Goal: Task Accomplishment & Management: Complete application form

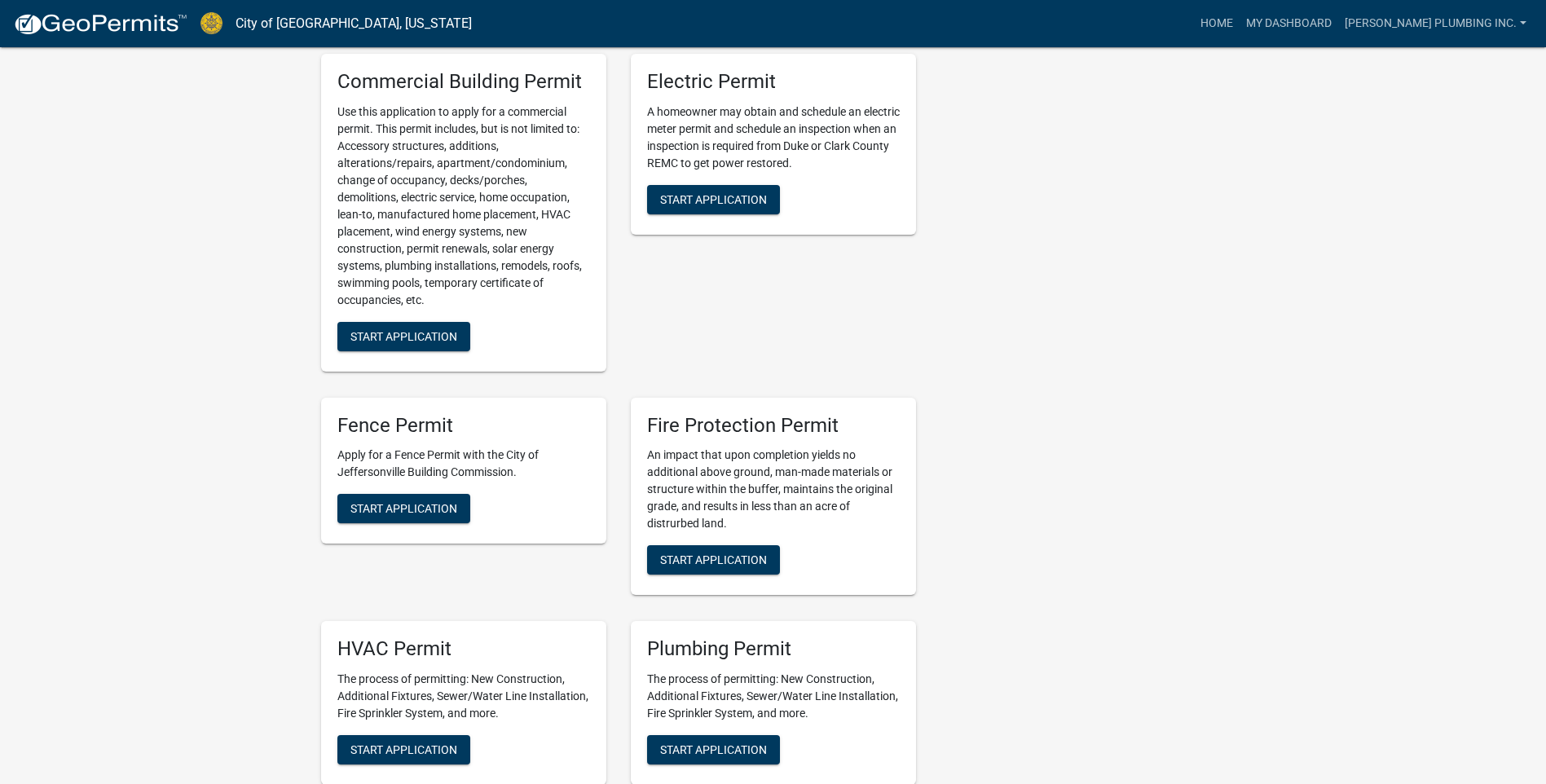
scroll to position [814, 0]
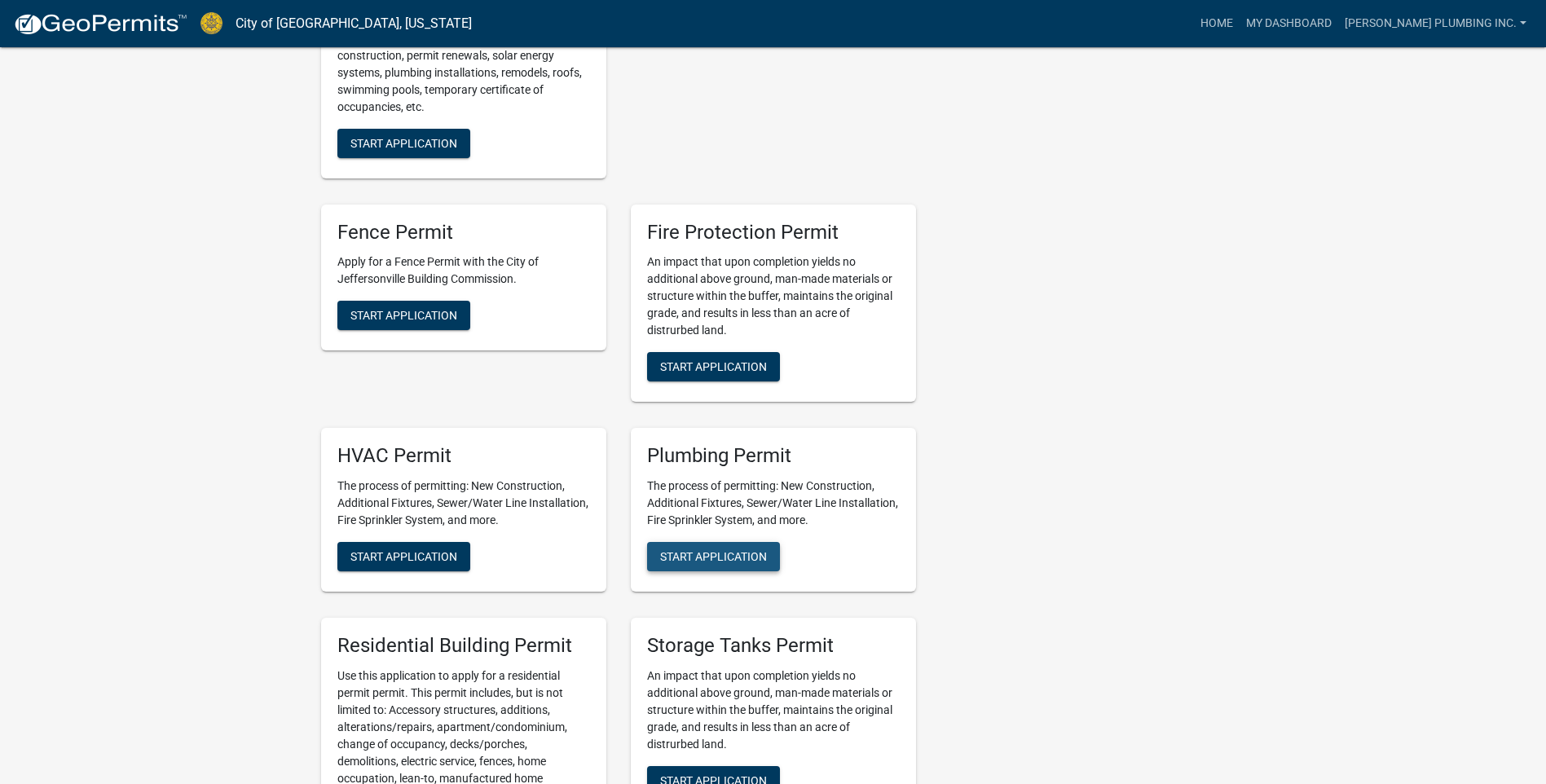
click at [724, 550] on span "Start Application" at bounding box center [713, 556] width 107 height 13
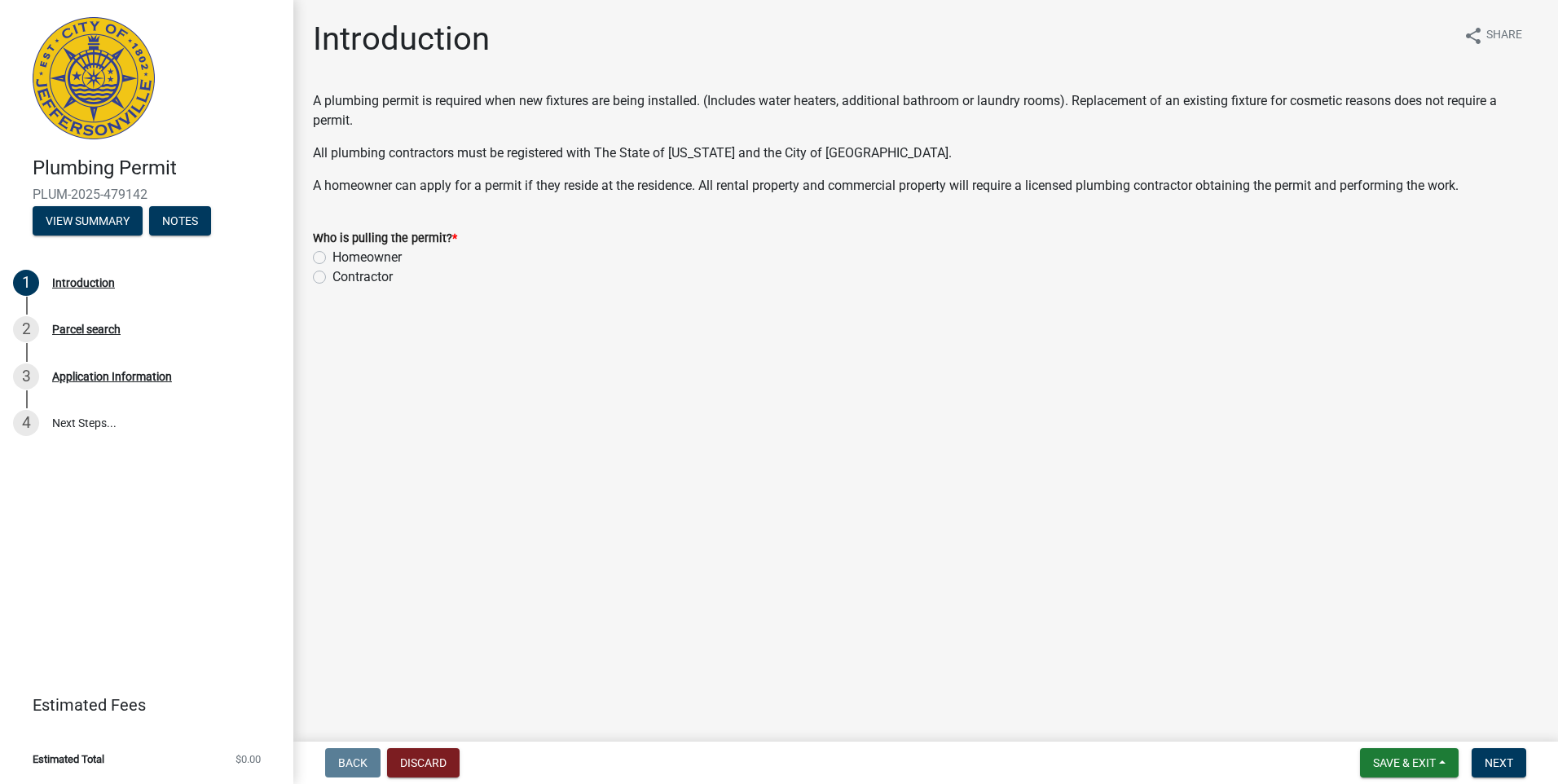
click at [333, 277] on label "Contractor" at bounding box center [363, 277] width 61 height 20
click at [333, 277] on input "Contractor" at bounding box center [338, 272] width 11 height 11
radio input "true"
click at [1493, 755] on button "Next" at bounding box center [1499, 763] width 55 height 29
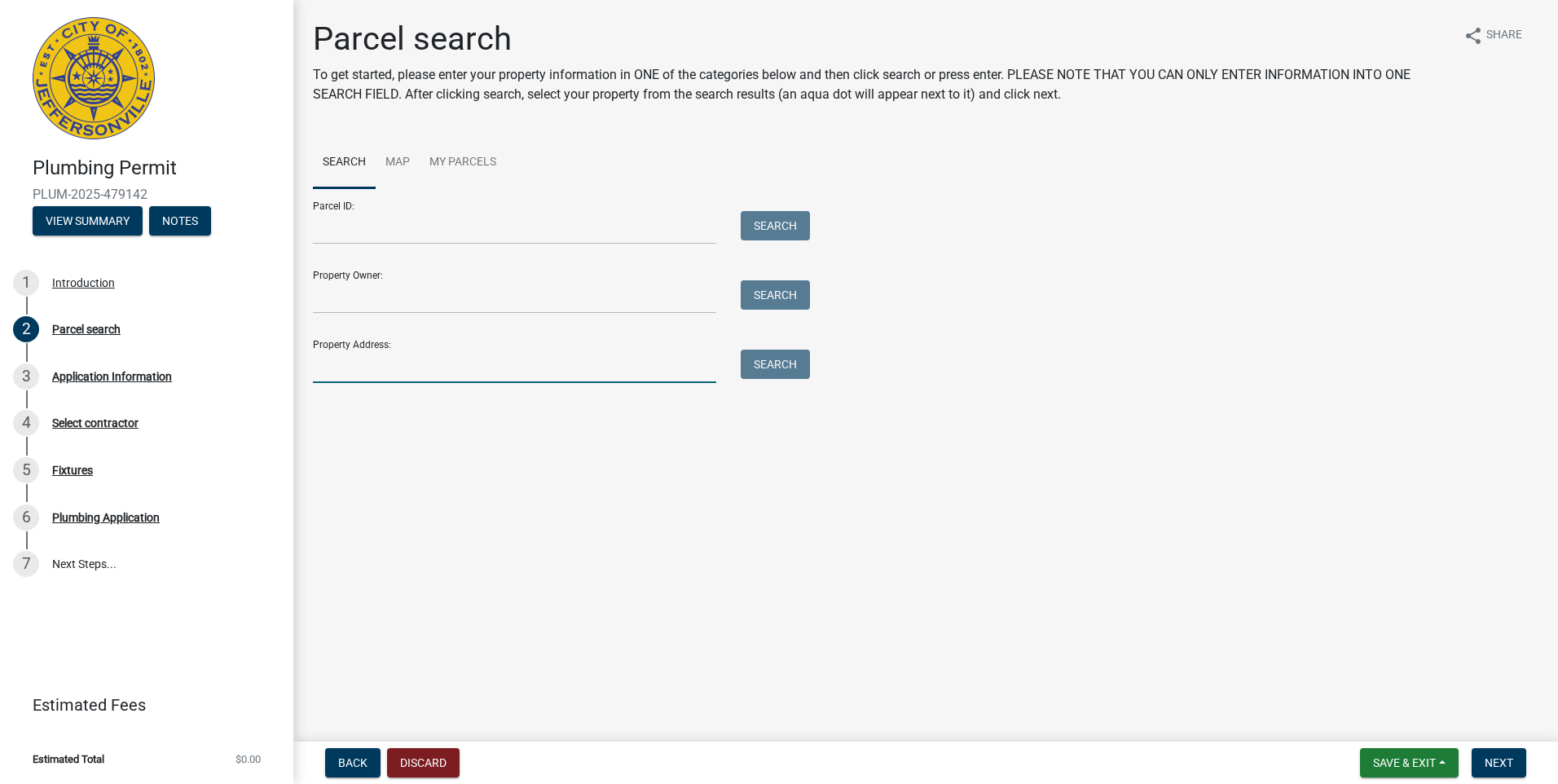
click at [347, 367] on input "Property Address:" at bounding box center [515, 366] width 403 height 34
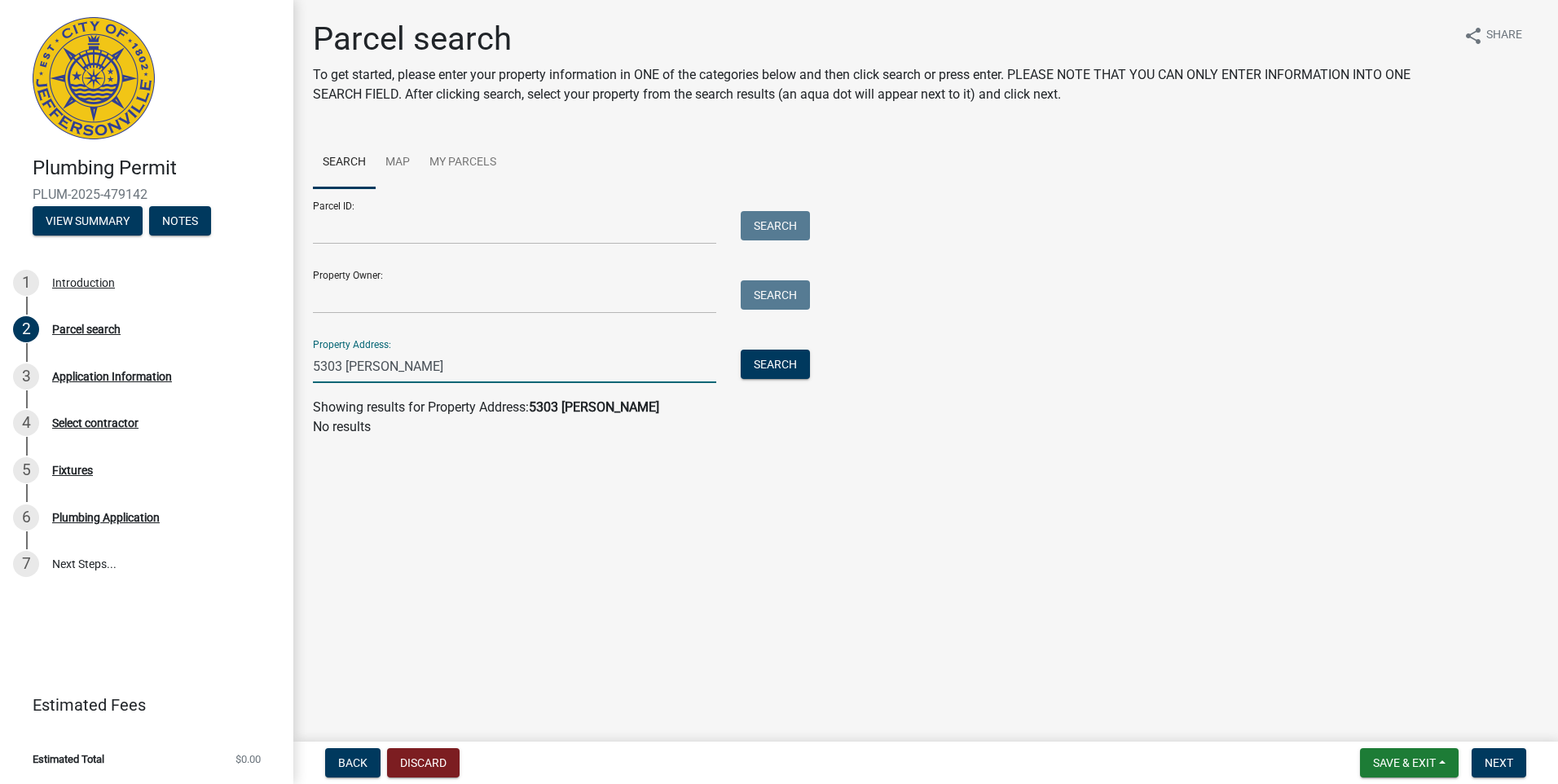
drag, startPoint x: 439, startPoint y: 365, endPoint x: 346, endPoint y: 363, distance: 93.0
click at [346, 363] on input "5303 [PERSON_NAME]" at bounding box center [515, 366] width 403 height 34
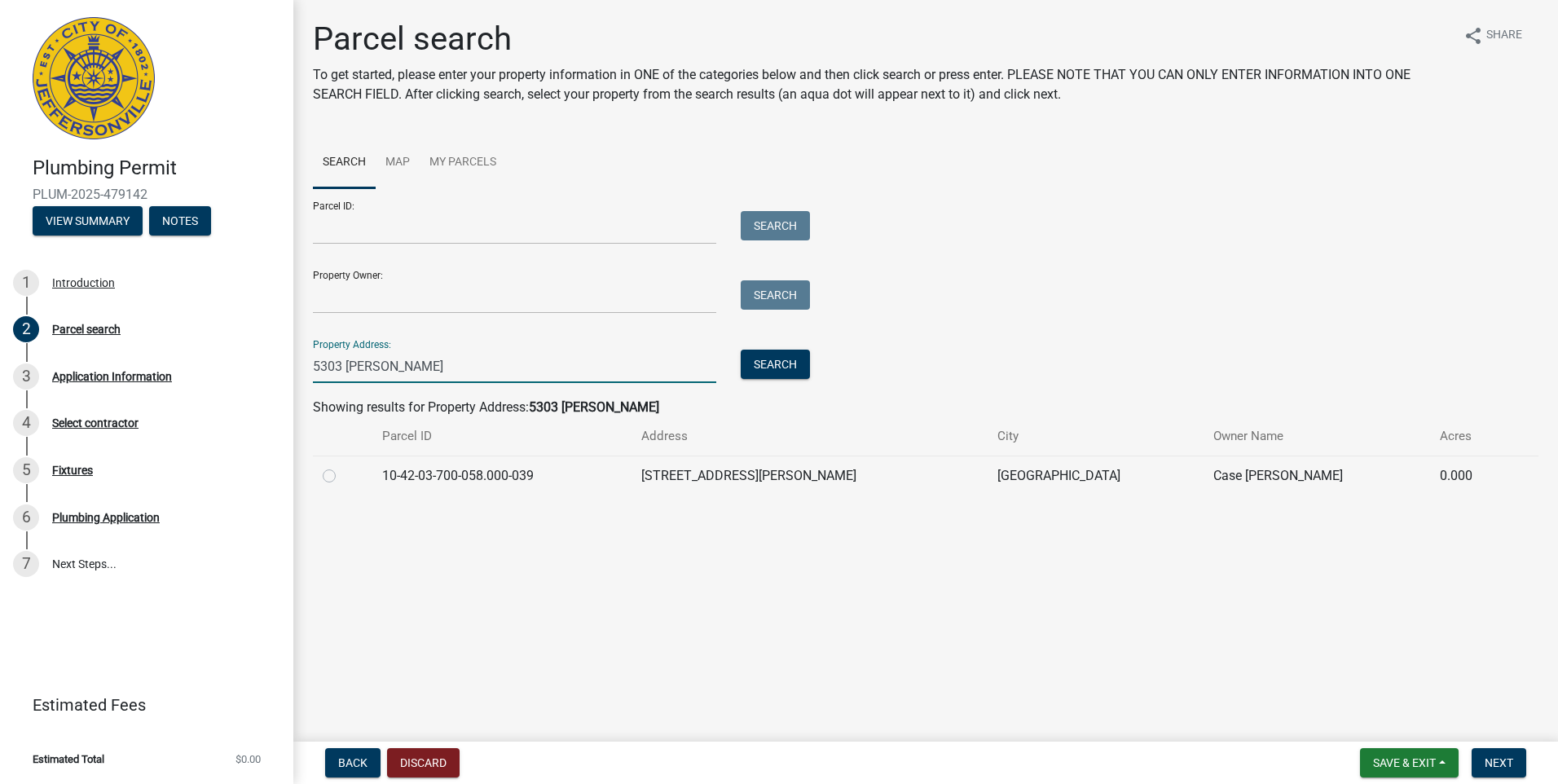
type input "5303 [PERSON_NAME]"
drag, startPoint x: 332, startPoint y: 474, endPoint x: 449, endPoint y: 491, distance: 118.2
click at [343, 466] on label at bounding box center [343, 466] width 0 height 0
click at [343, 475] on input "radio" at bounding box center [347, 471] width 11 height 11
radio input "true"
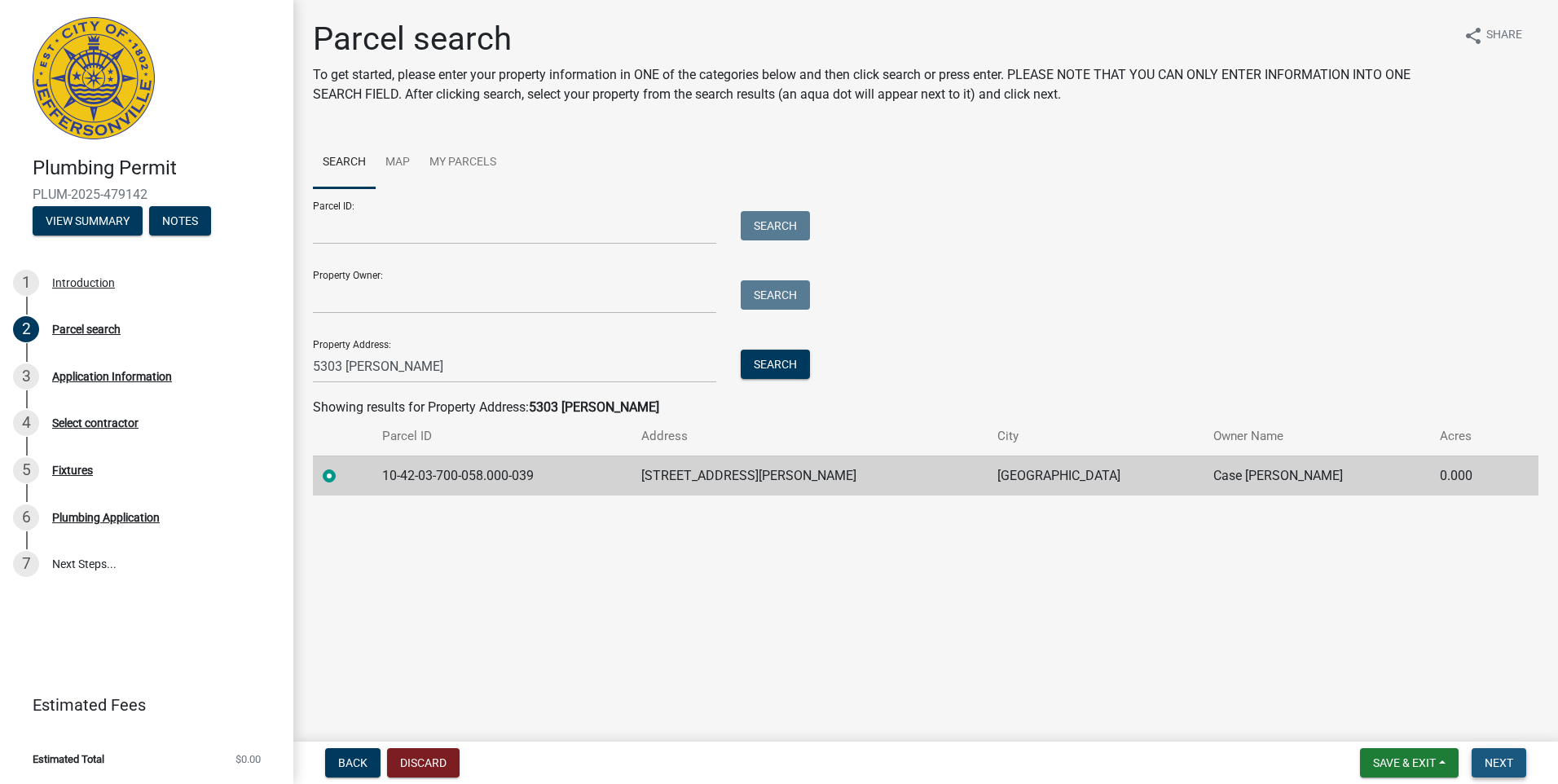
drag, startPoint x: 1479, startPoint y: 755, endPoint x: 1488, endPoint y: 758, distance: 9.5
click at [1481, 756] on button "Next" at bounding box center [1499, 763] width 55 height 29
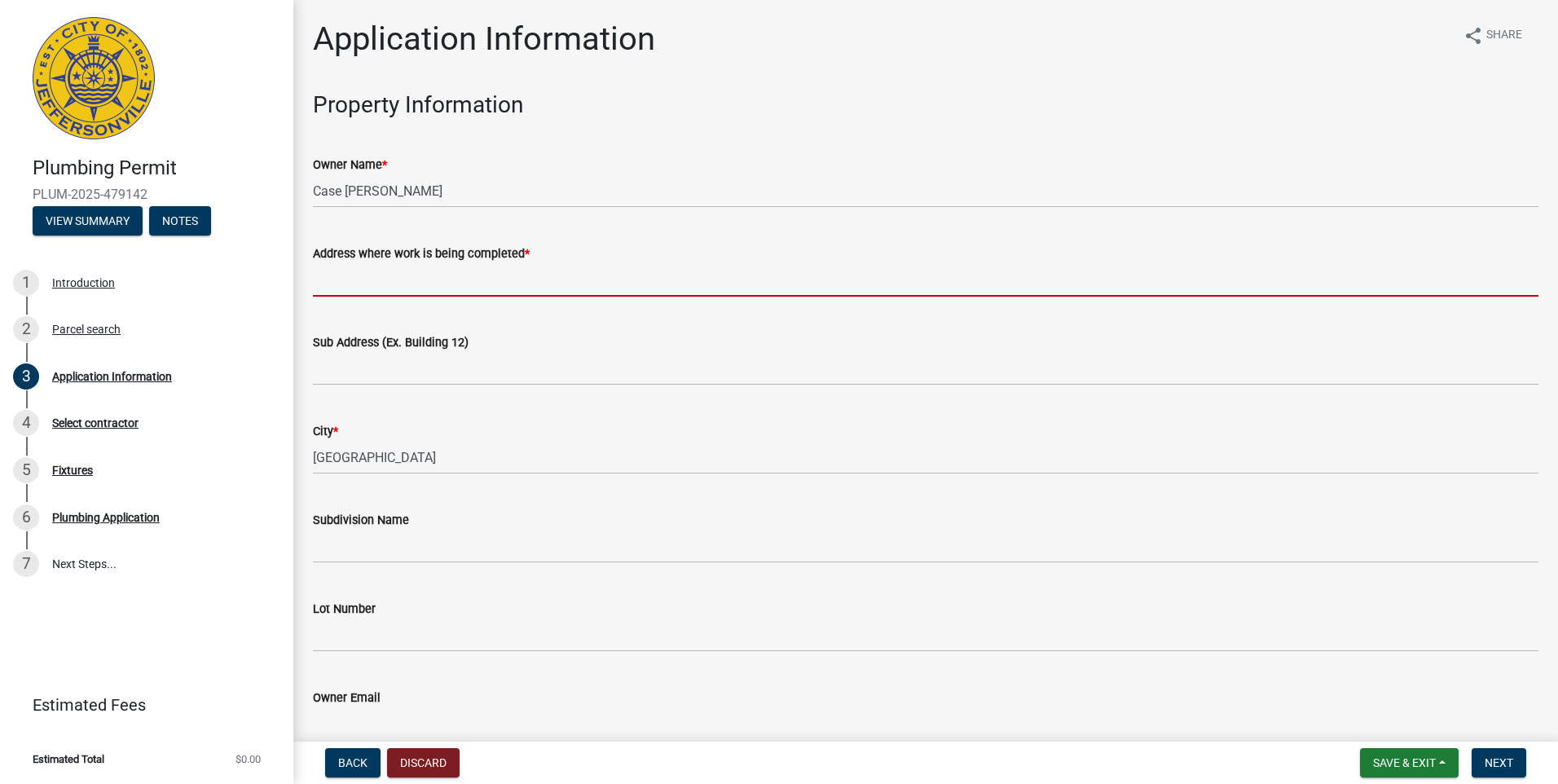
click at [320, 275] on input "Address where work is being completed *" at bounding box center [925, 279] width 1225 height 34
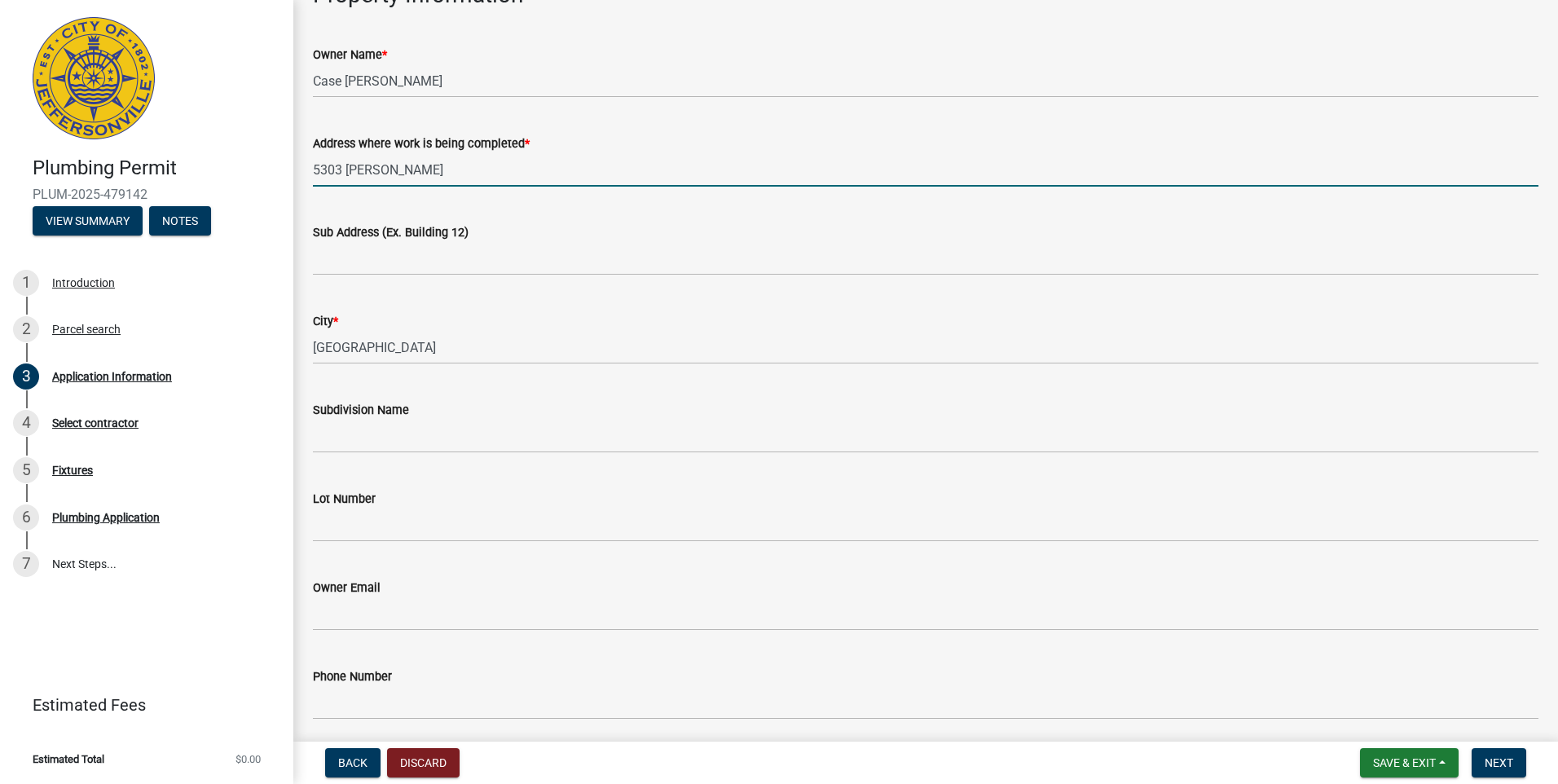
scroll to position [244, 0]
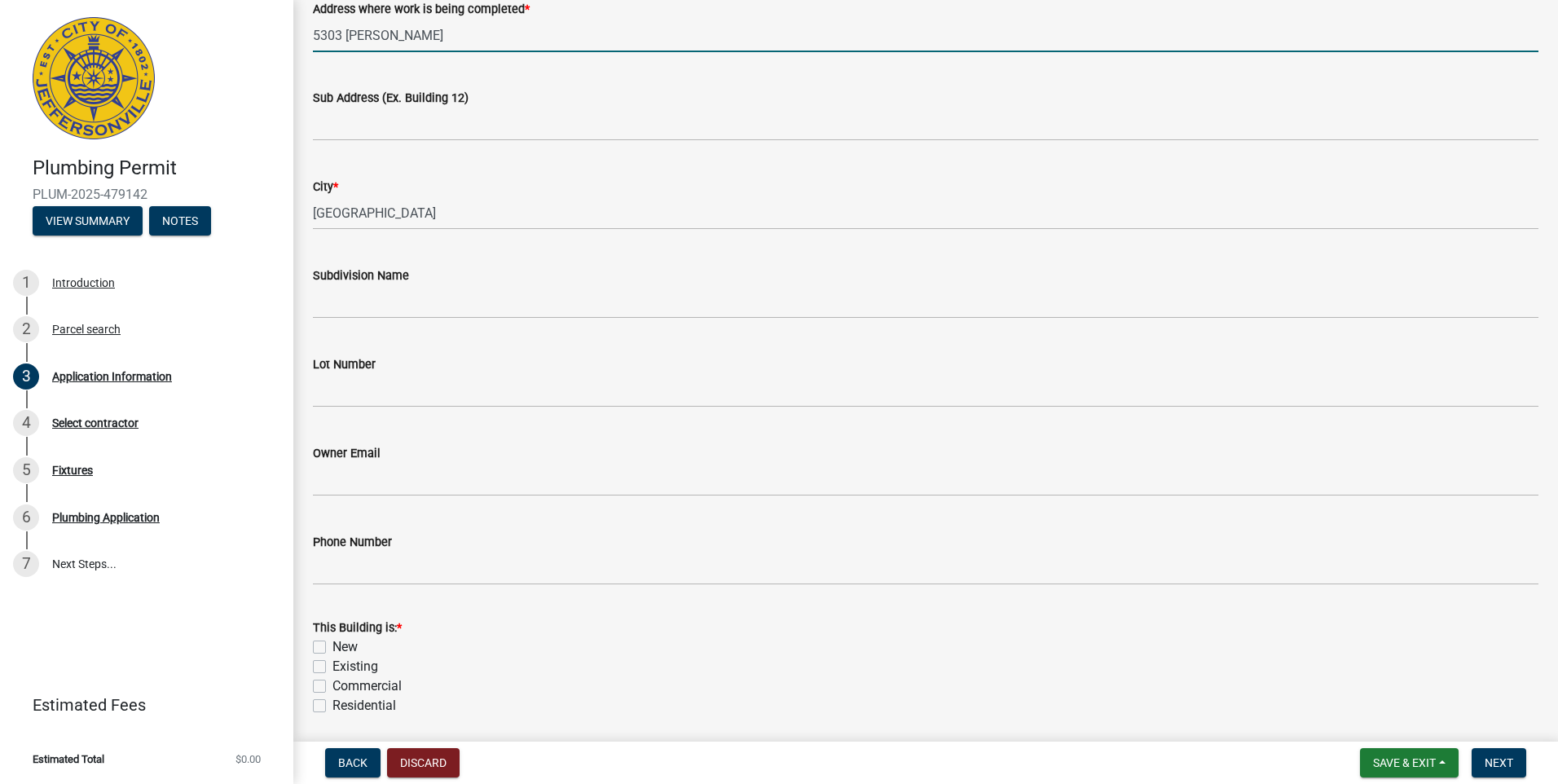
type input "5303 [PERSON_NAME]"
drag, startPoint x: 317, startPoint y: 665, endPoint x: 328, endPoint y: 700, distance: 36.7
click at [333, 671] on label "Existing" at bounding box center [356, 666] width 46 height 20
click at [333, 667] on input "Existing" at bounding box center [338, 661] width 11 height 11
checkbox input "true"
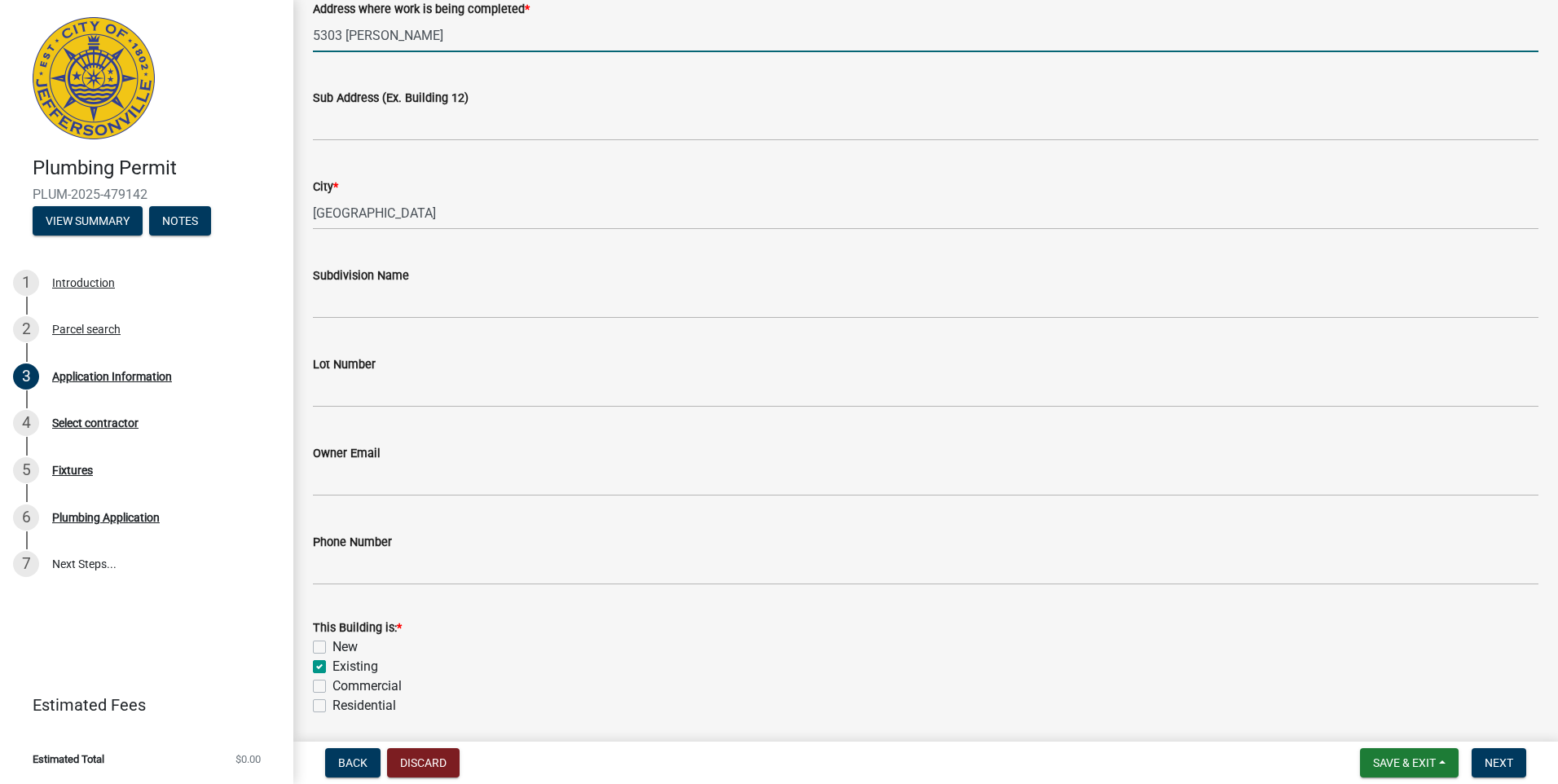
checkbox input "false"
checkbox input "true"
checkbox input "false"
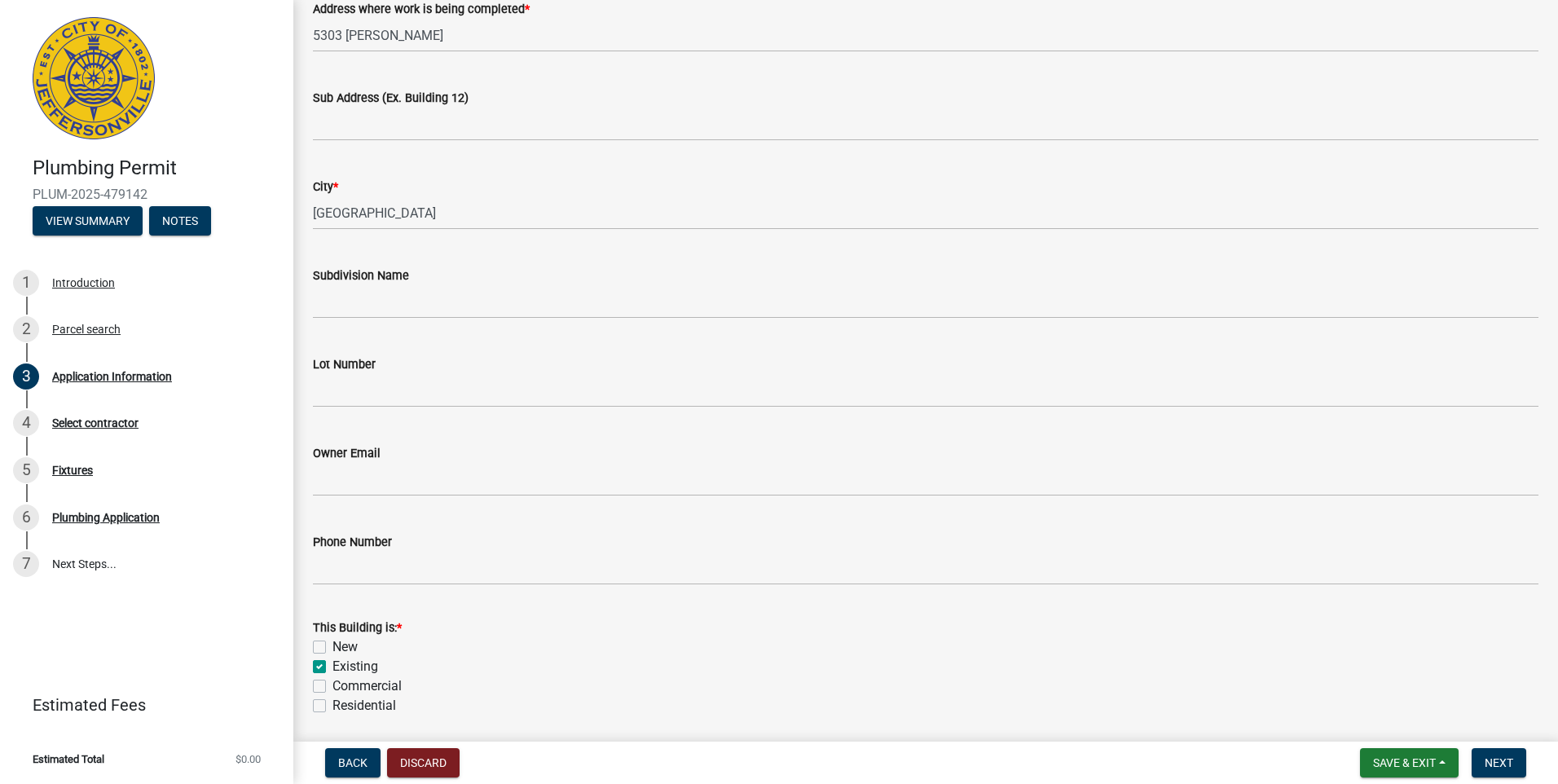
click at [333, 710] on label "Residential" at bounding box center [365, 705] width 64 height 20
click at [333, 706] on input "Residential" at bounding box center [338, 700] width 11 height 11
checkbox input "true"
checkbox input "false"
checkbox input "true"
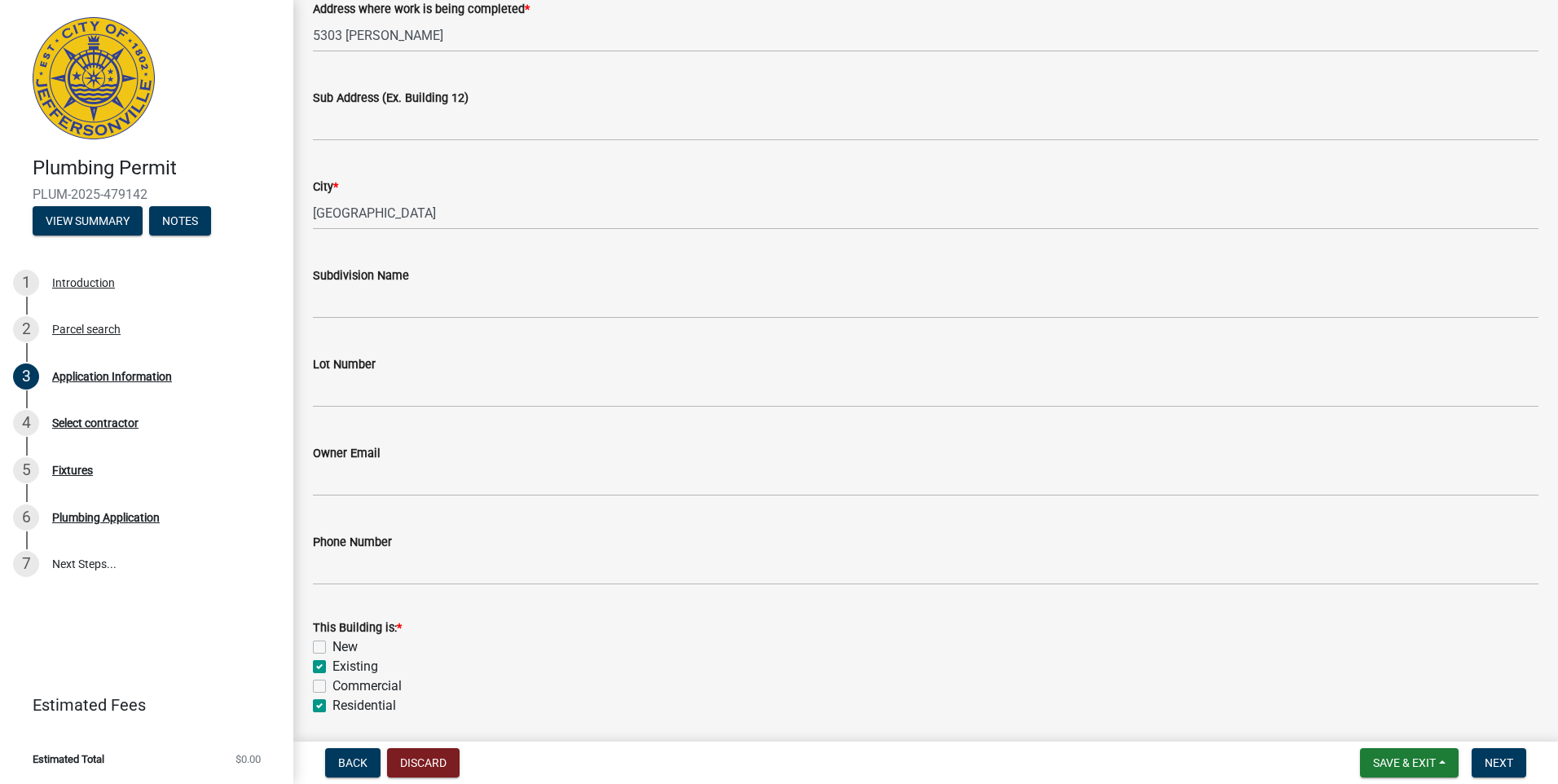
checkbox input "false"
checkbox input "true"
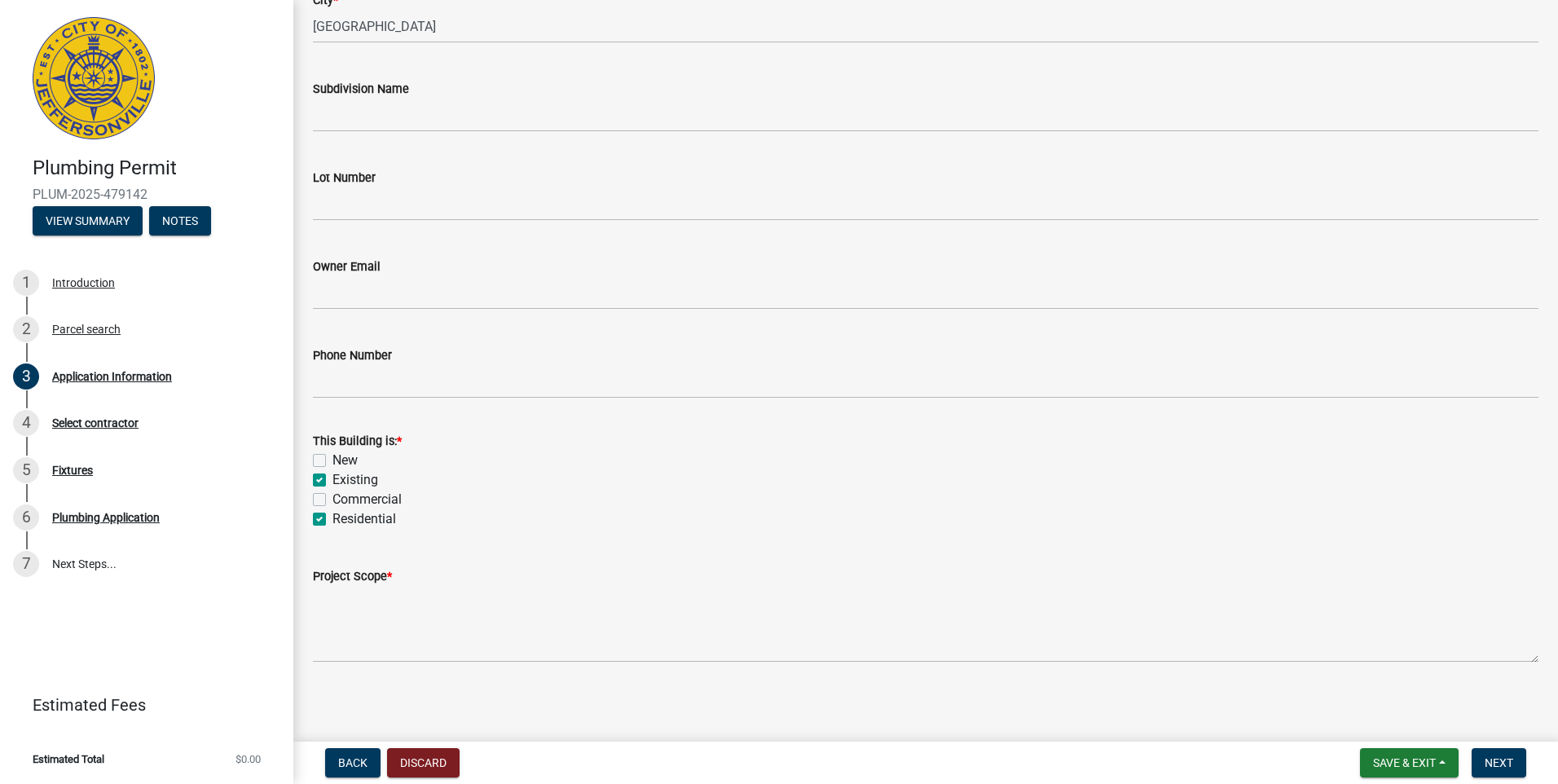
scroll to position [435, 0]
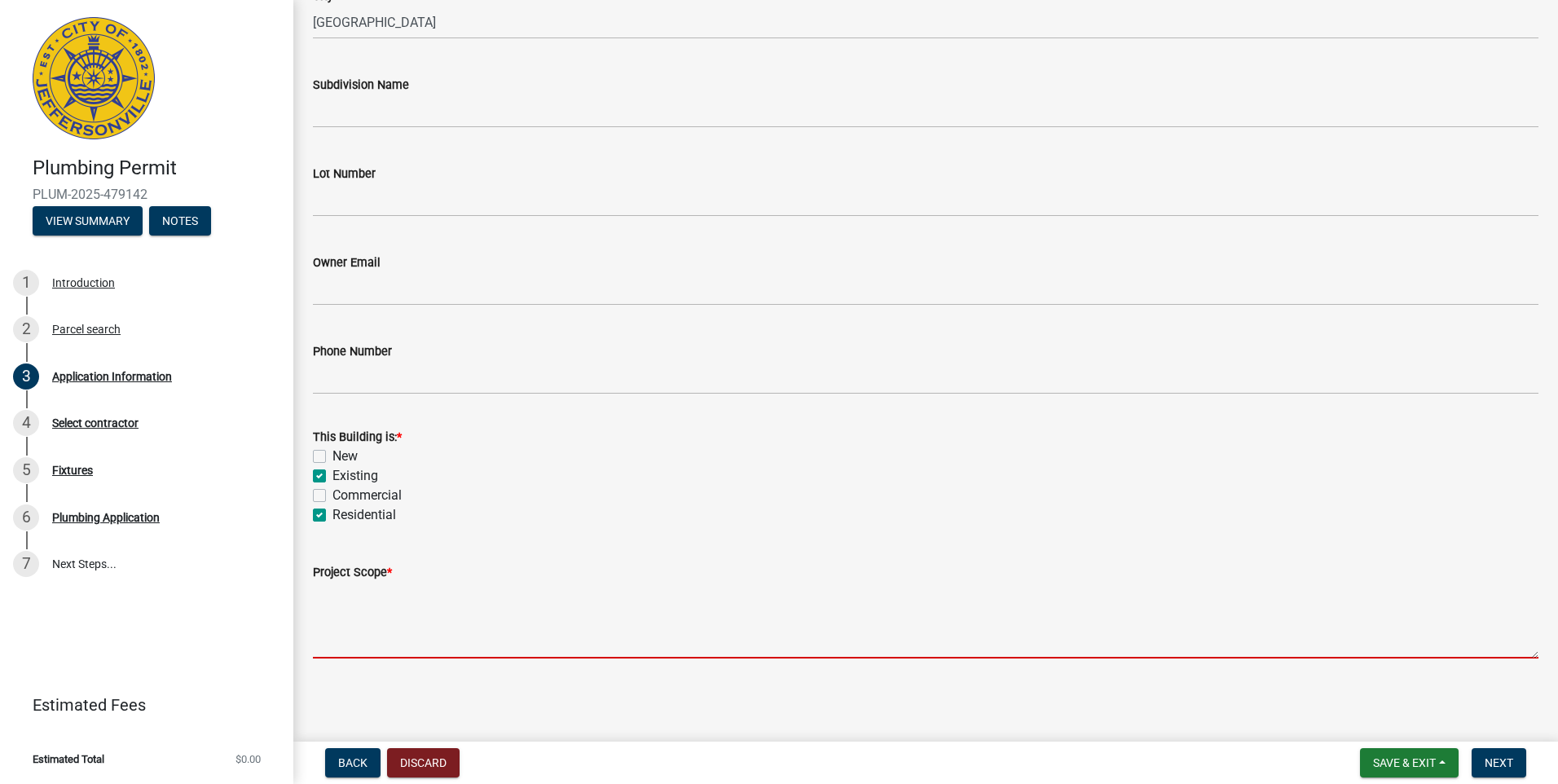
click at [334, 637] on textarea "Project Scope *" at bounding box center [925, 619] width 1225 height 76
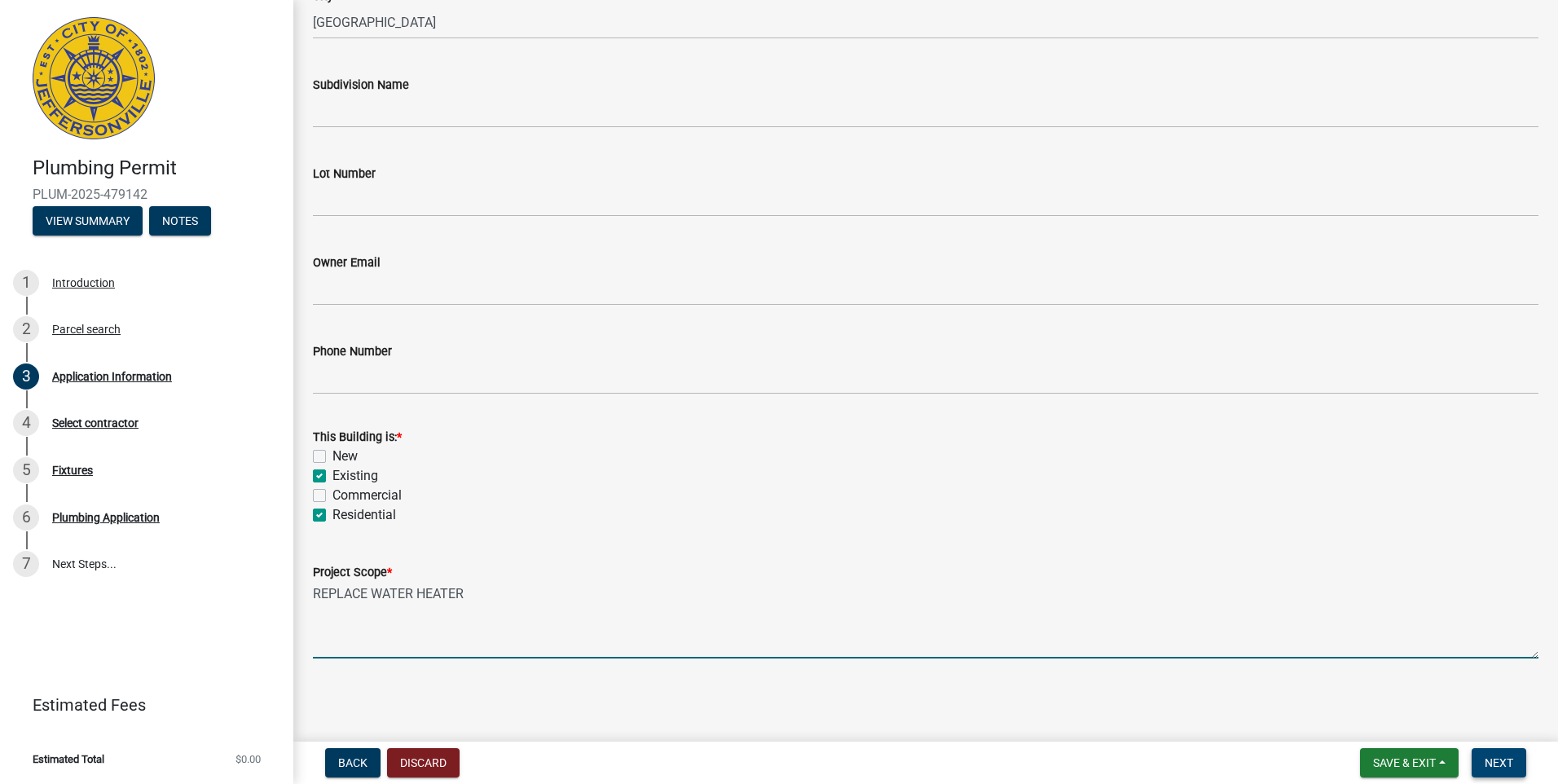
type textarea "REPLACE WATER HEATER"
click at [1516, 760] on button "Next" at bounding box center [1499, 763] width 55 height 29
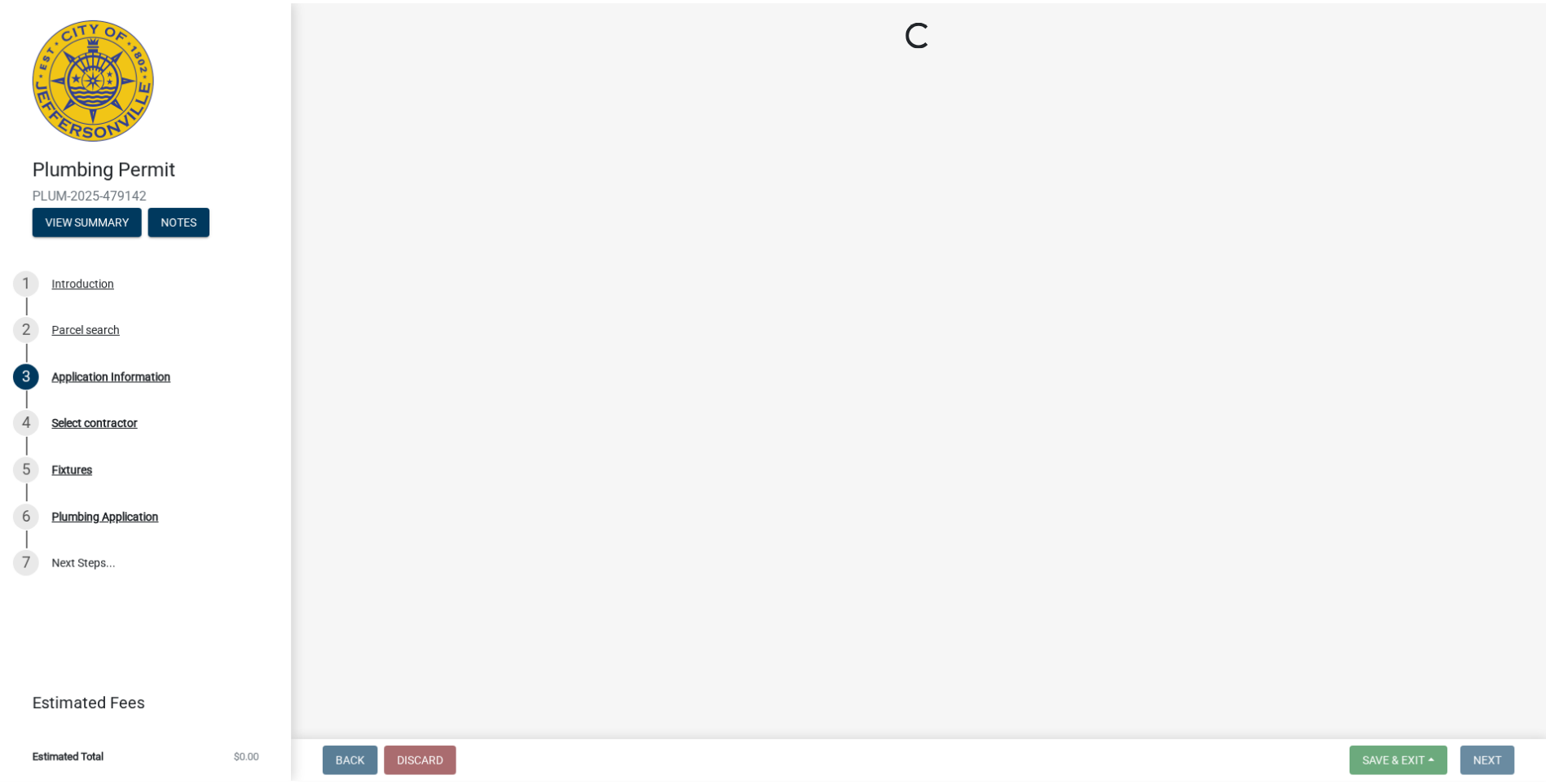
scroll to position [0, 0]
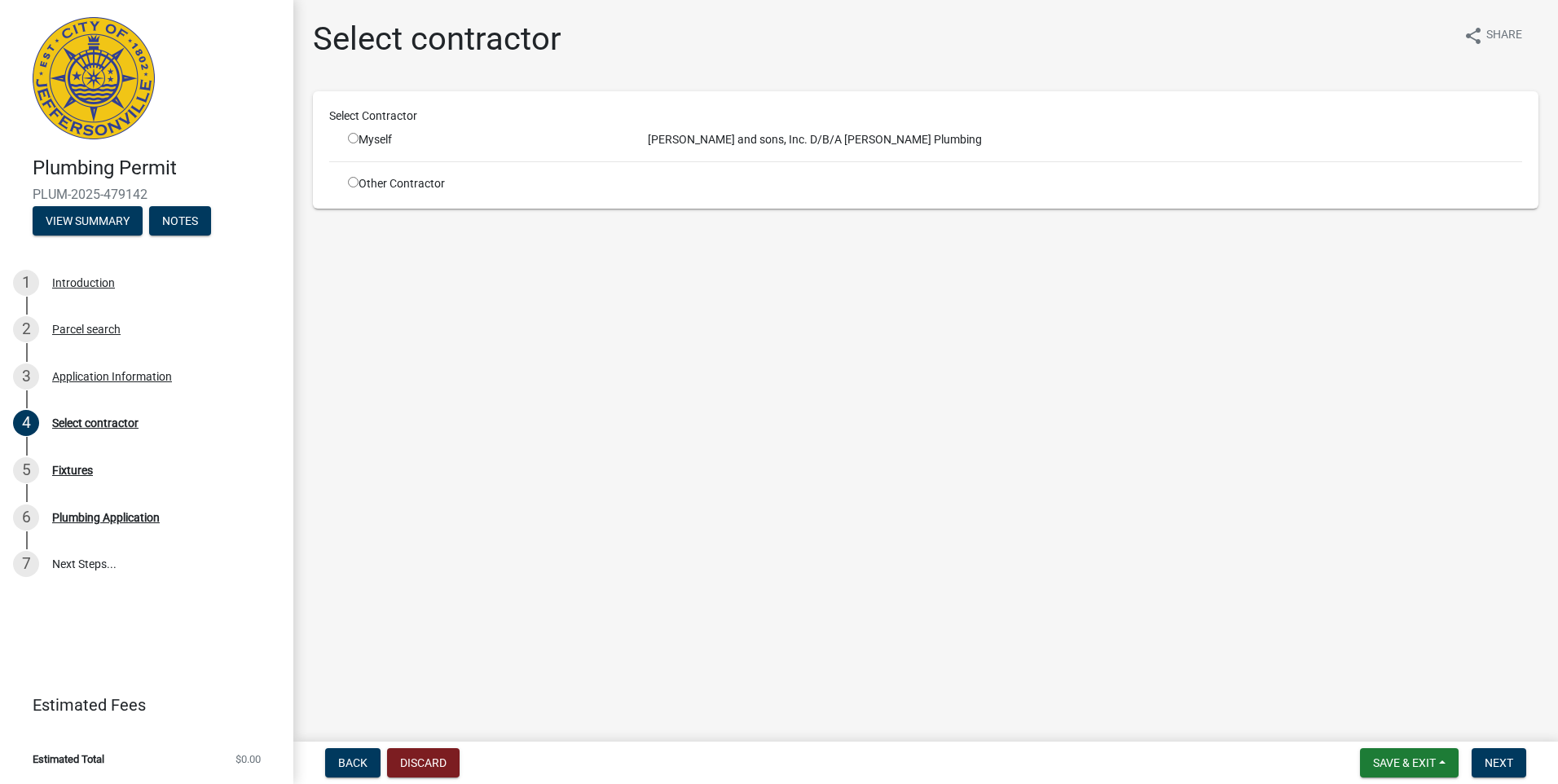
drag, startPoint x: 351, startPoint y: 134, endPoint x: 366, endPoint y: 143, distance: 17.5
click at [352, 134] on input "radio" at bounding box center [353, 138] width 11 height 11
radio input "true"
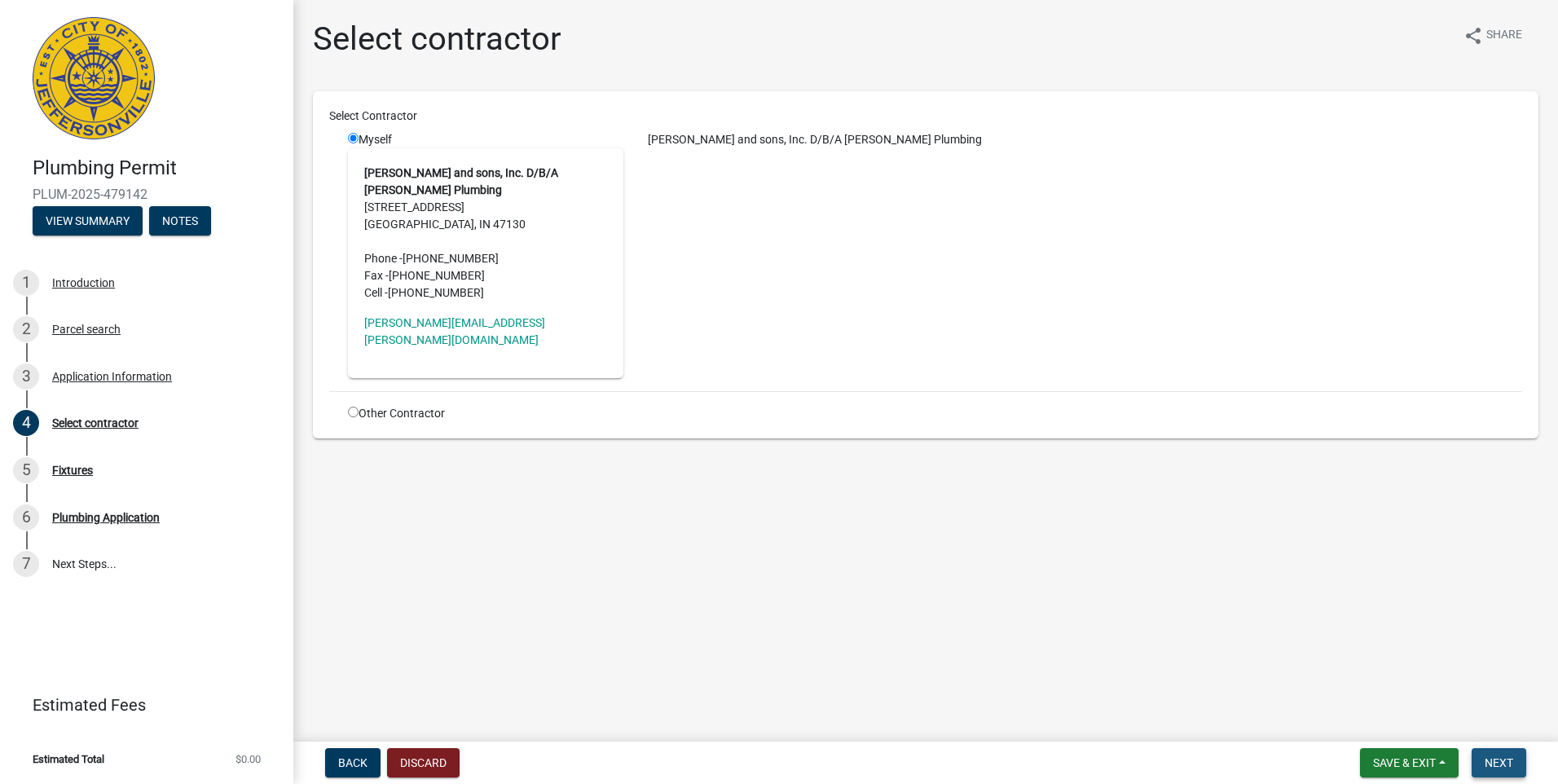
click at [1510, 756] on span "Next" at bounding box center [1499, 763] width 29 height 13
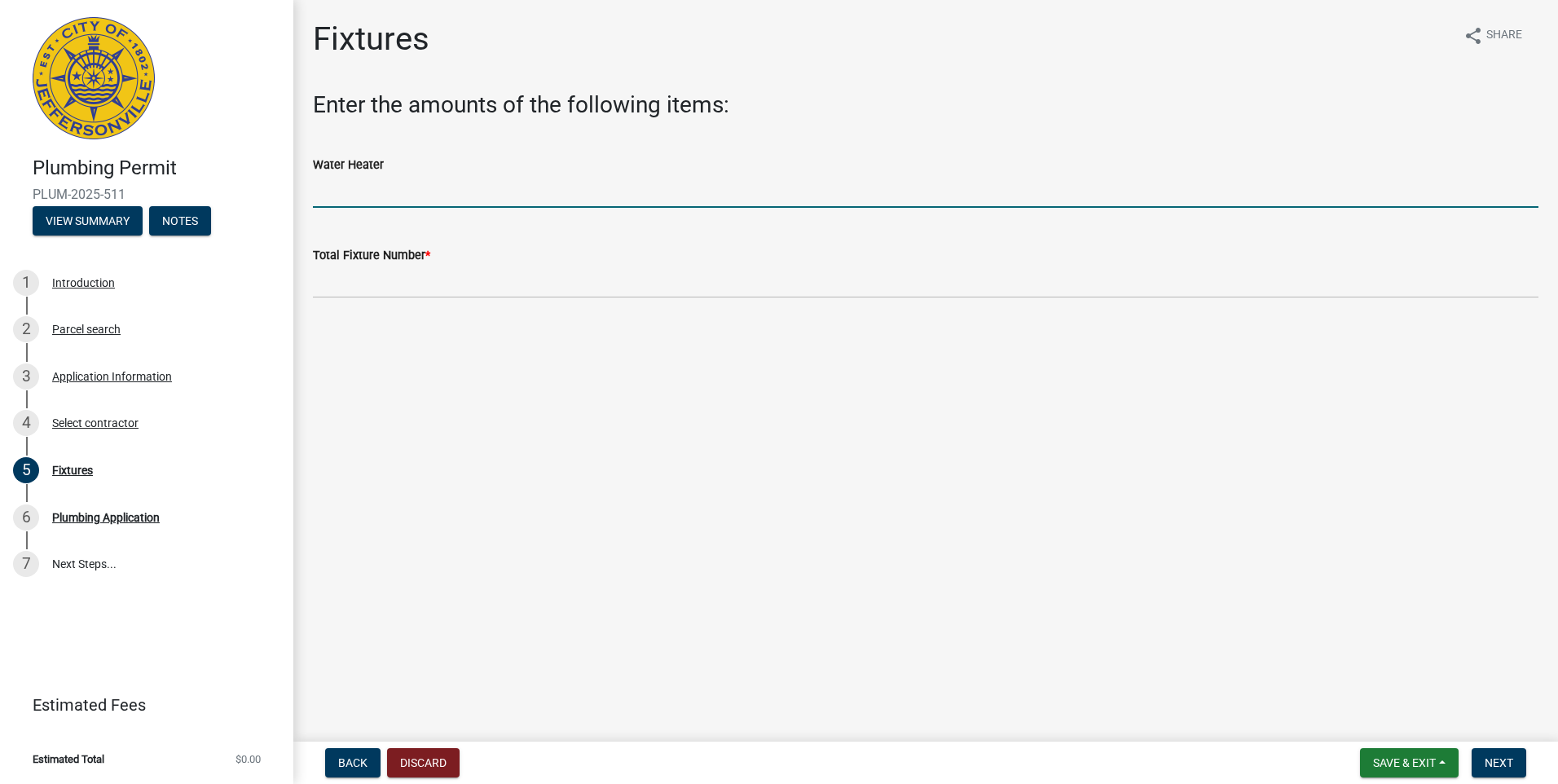
click at [352, 197] on input "text" at bounding box center [925, 191] width 1225 height 34
type input "1"
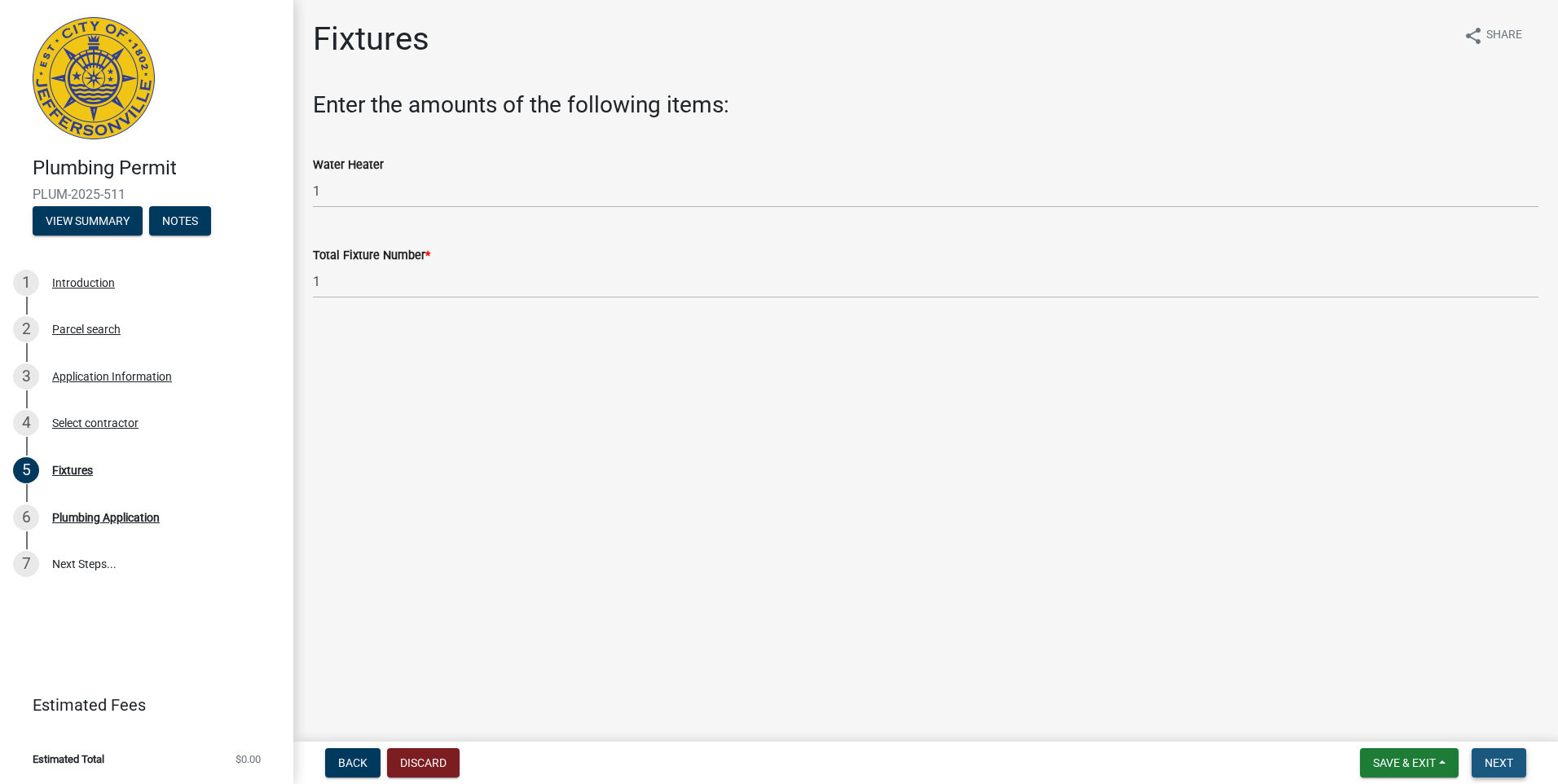
click at [1492, 756] on span "Next" at bounding box center [1499, 763] width 29 height 13
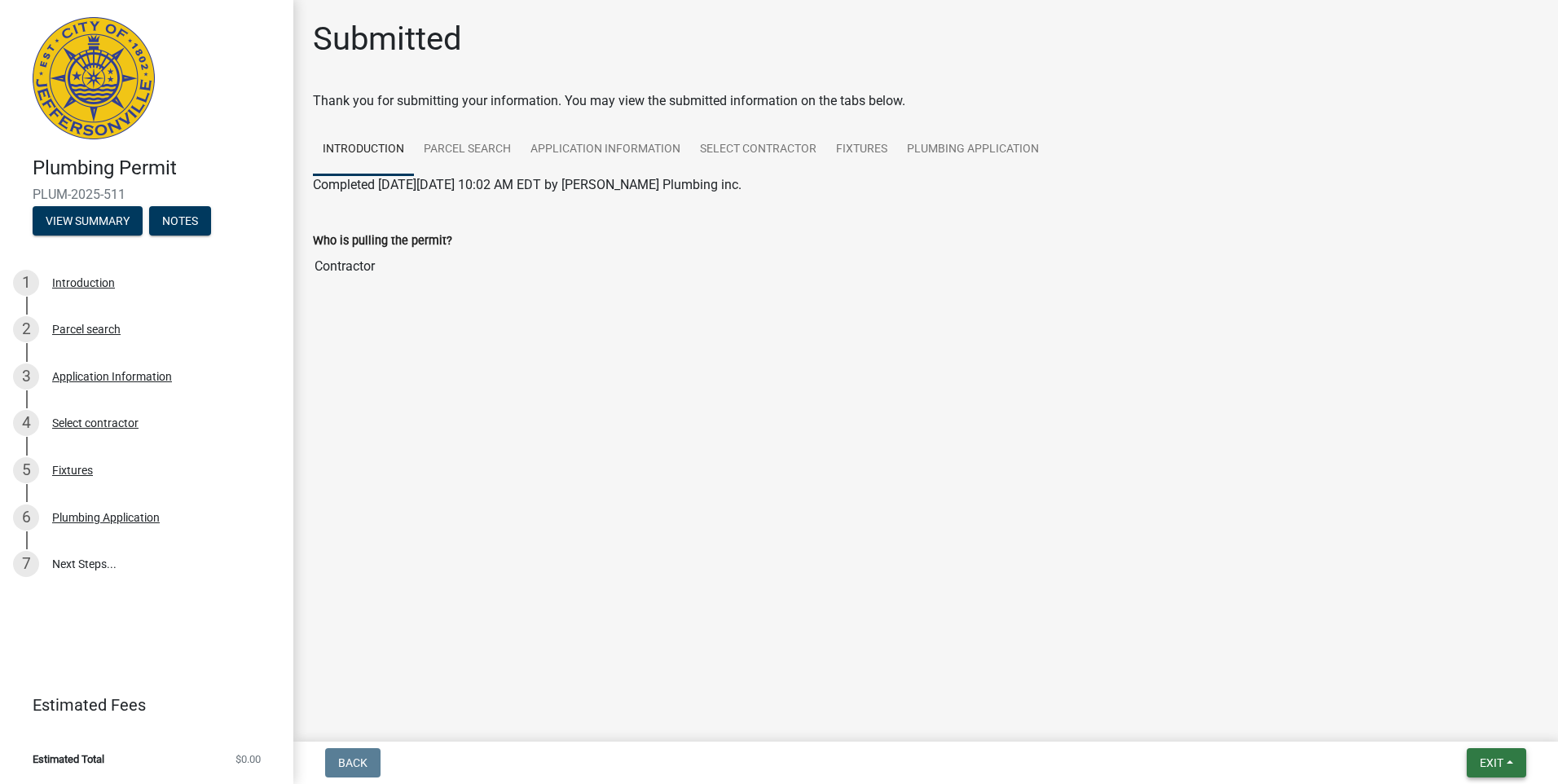
click at [1493, 764] on span "Exit" at bounding box center [1492, 763] width 24 height 13
click at [1469, 727] on button "Save & Exit" at bounding box center [1460, 720] width 130 height 39
